Goal: Task Accomplishment & Management: Use online tool/utility

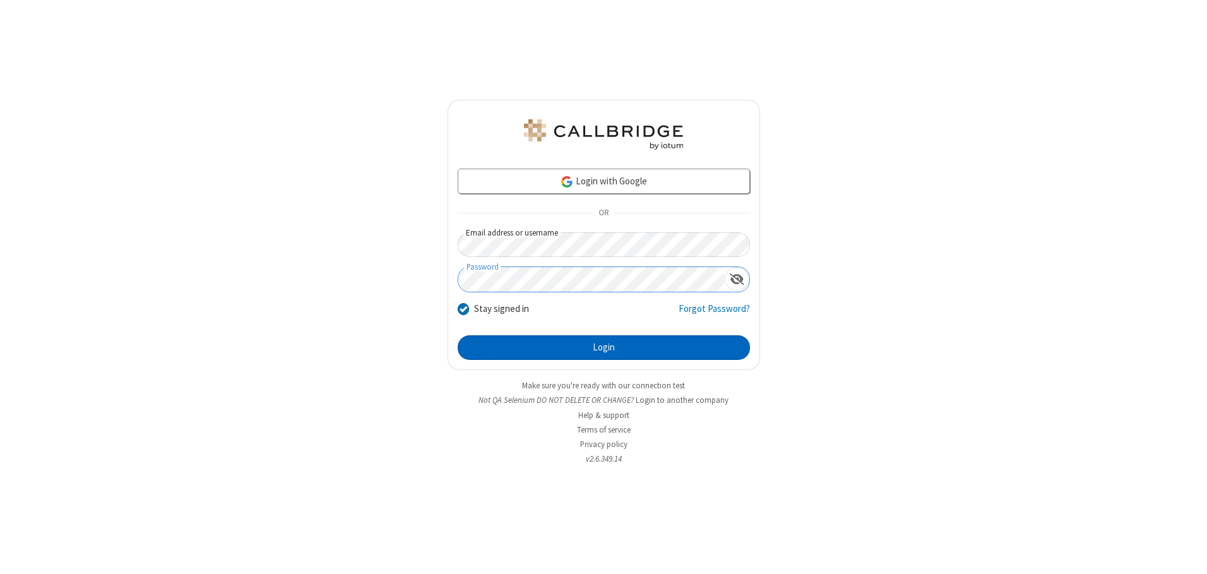
click at [604, 347] on button "Login" at bounding box center [604, 347] width 292 height 25
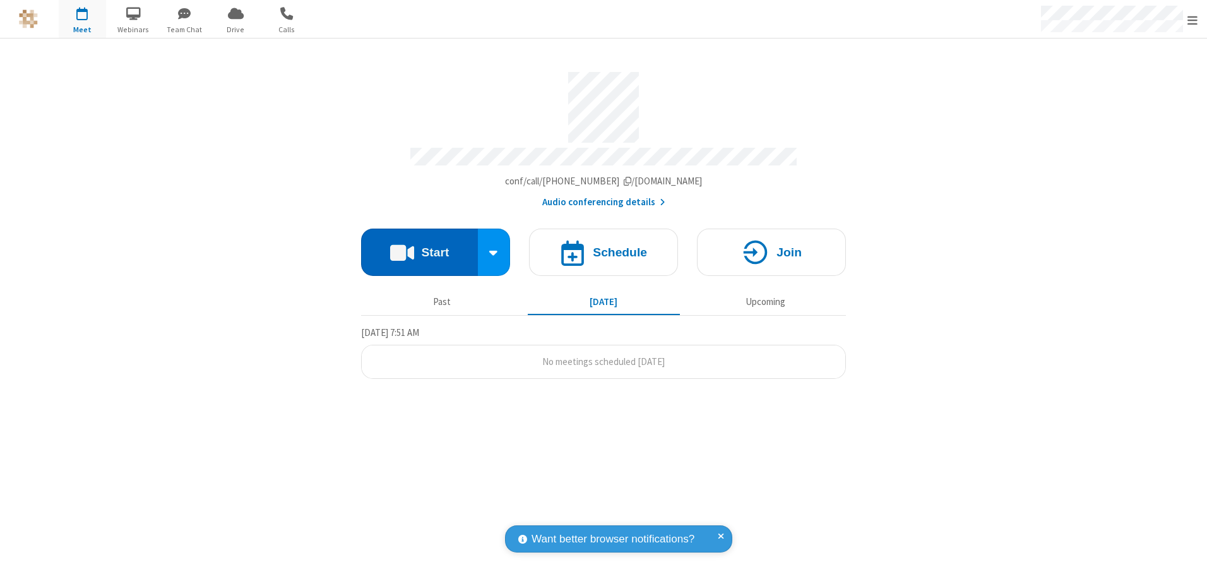
click at [419, 248] on button "Start" at bounding box center [419, 252] width 117 height 47
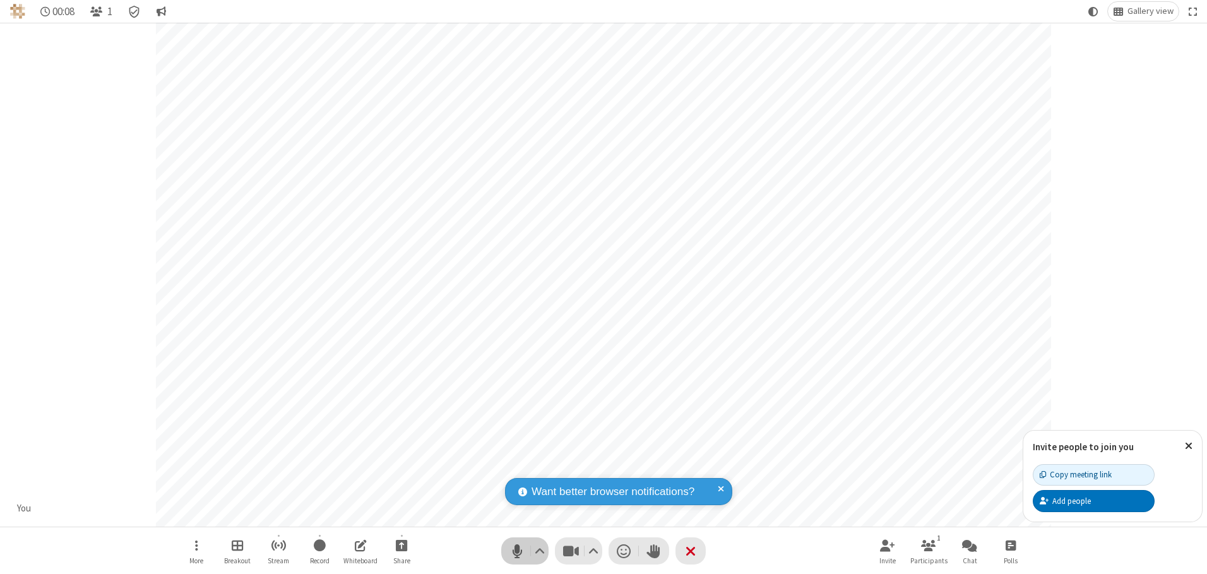
click at [517, 551] on span "Mute (Alt+A)" at bounding box center [517, 551] width 19 height 18
click at [517, 551] on span "Unmute (Alt+A)" at bounding box center [517, 551] width 19 height 18
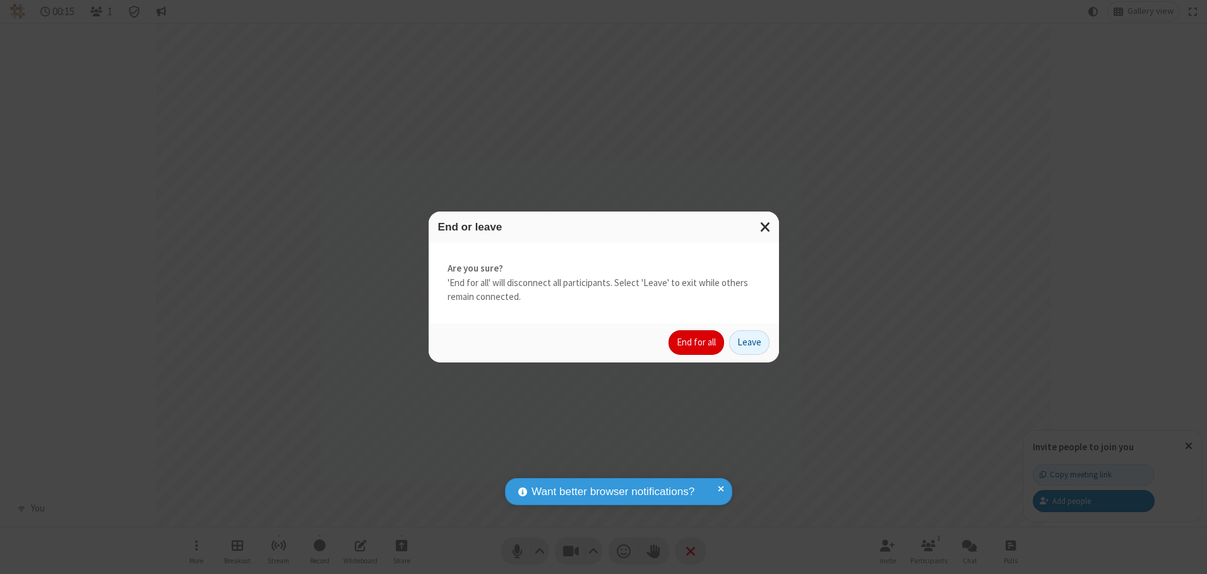
click at [697, 342] on button "End for all" at bounding box center [697, 342] width 56 height 25
